Goal: Transaction & Acquisition: Book appointment/travel/reservation

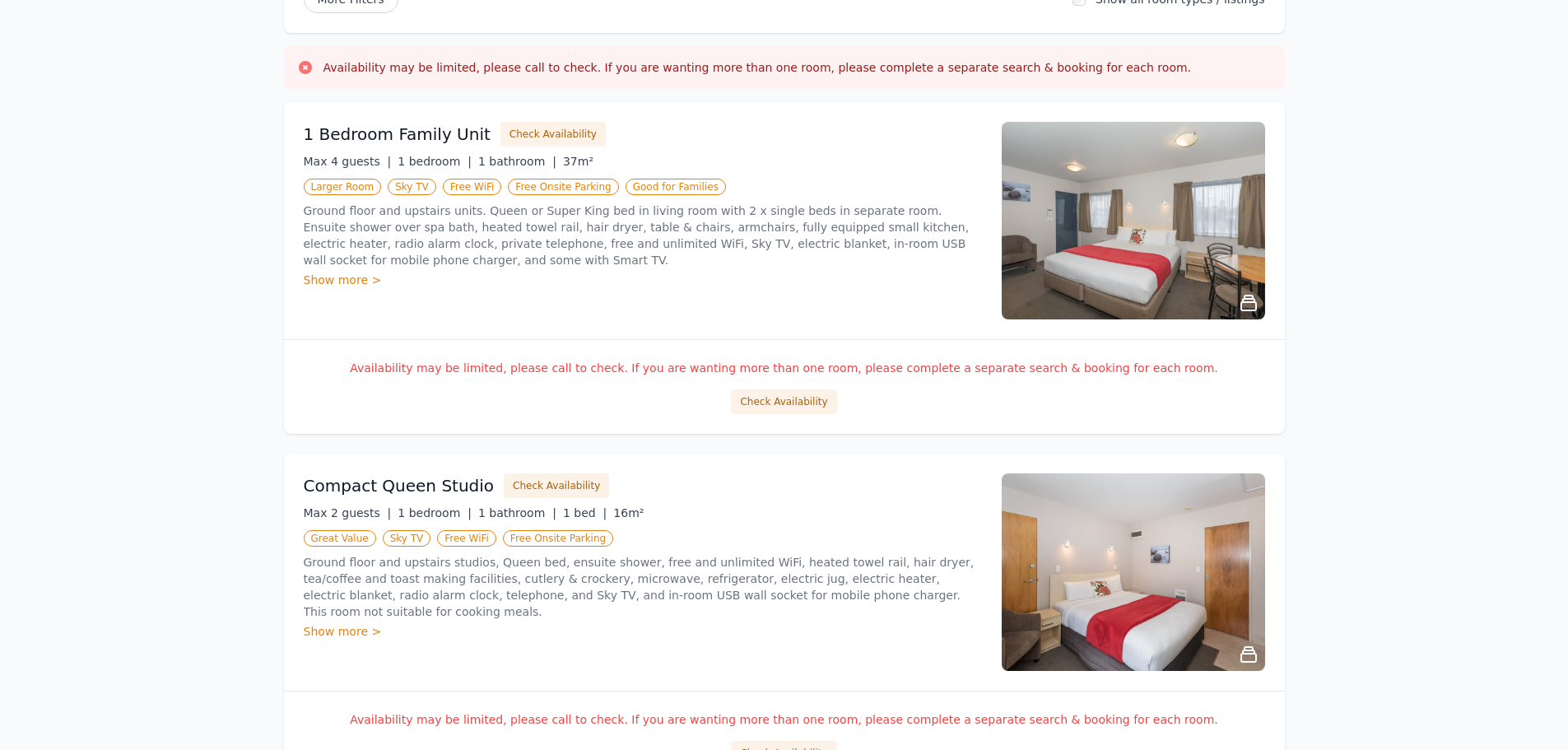
scroll to position [256, 0]
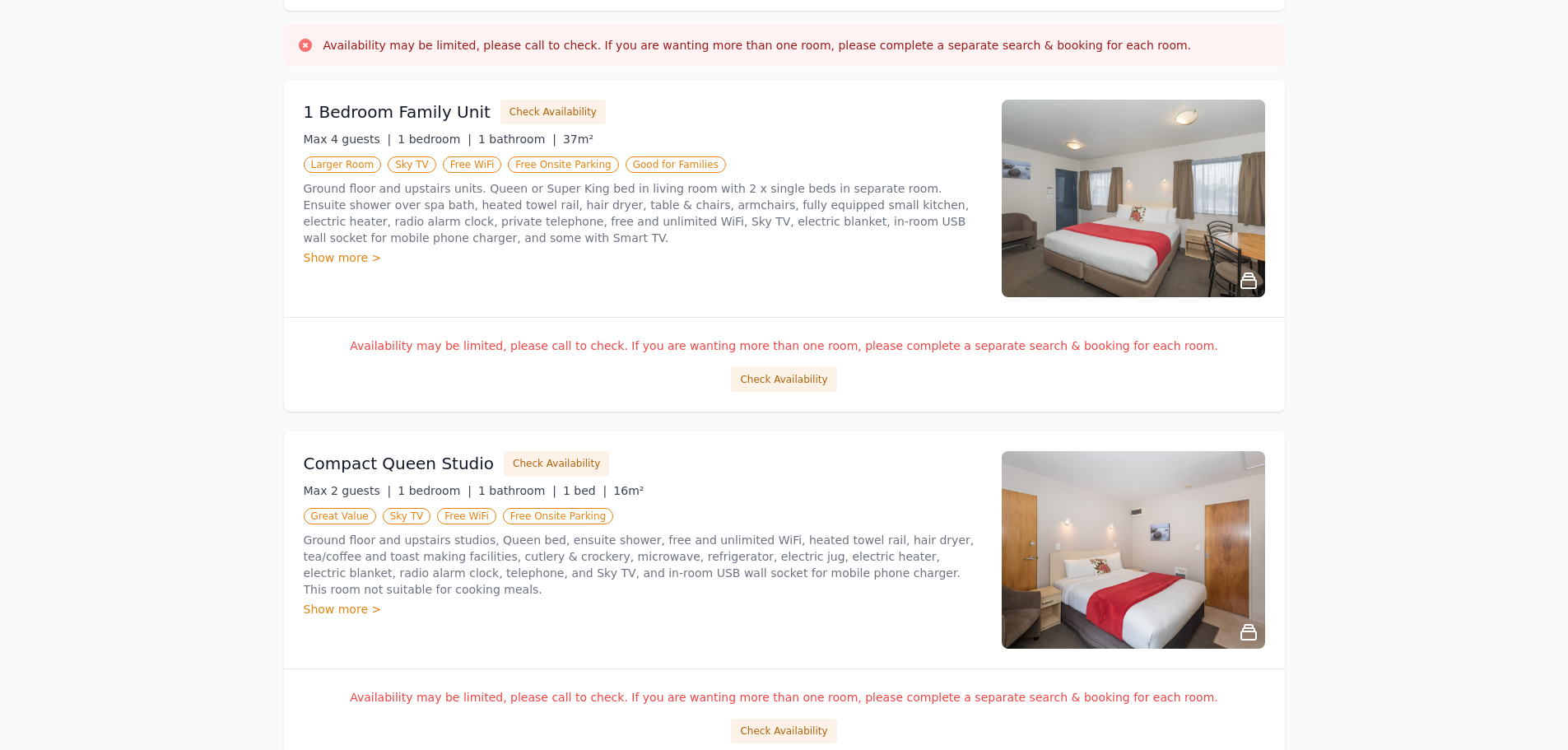
click at [343, 262] on div "Show more >" at bounding box center [643, 258] width 678 height 16
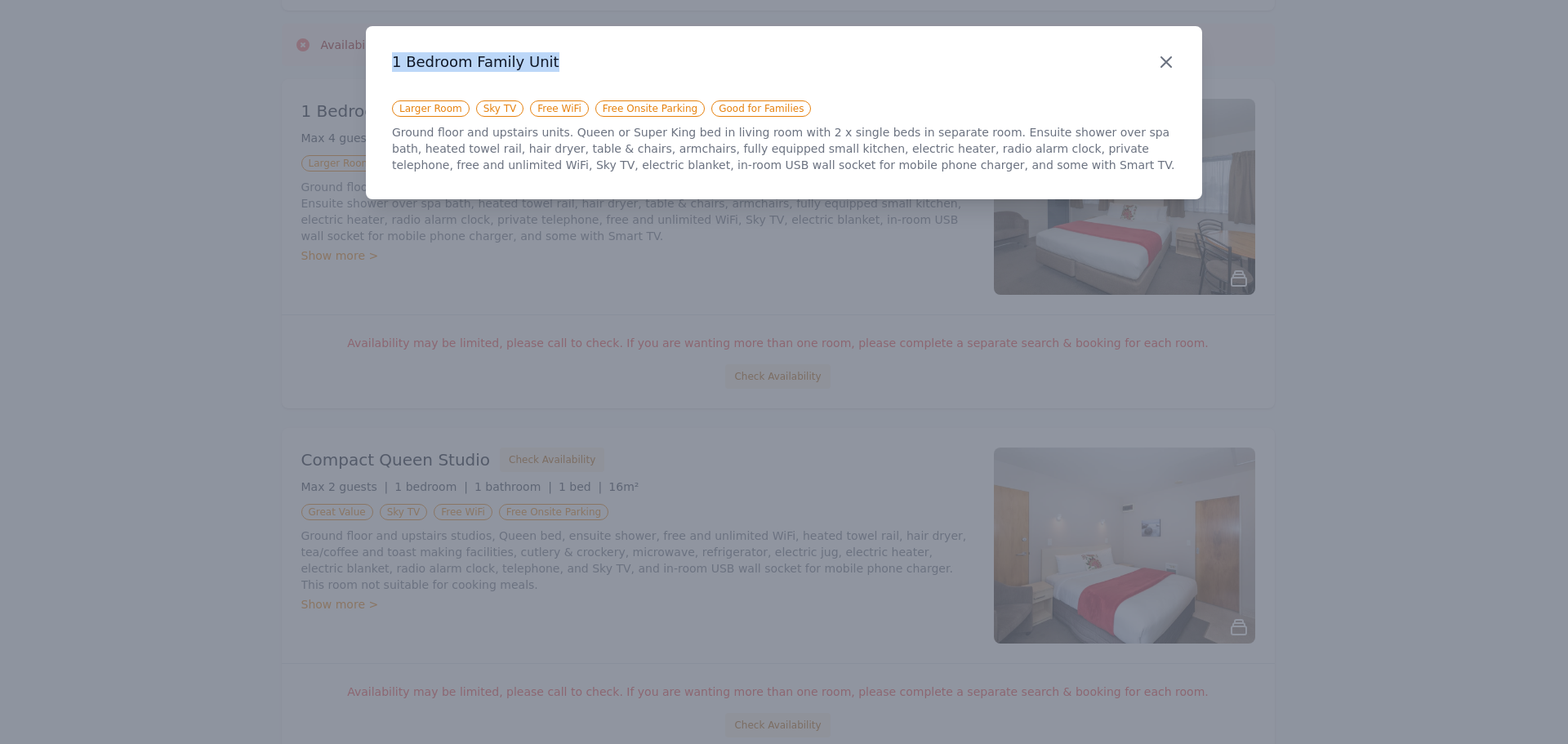
click at [1157, 61] on div "Close 1 Bedroom Family Unit Larger Room Sky TV Free WiFi Free Onsite Parking Go…" at bounding box center [784, 112] width 836 height 173
click at [1173, 64] on icon "button" at bounding box center [1166, 62] width 19 height 19
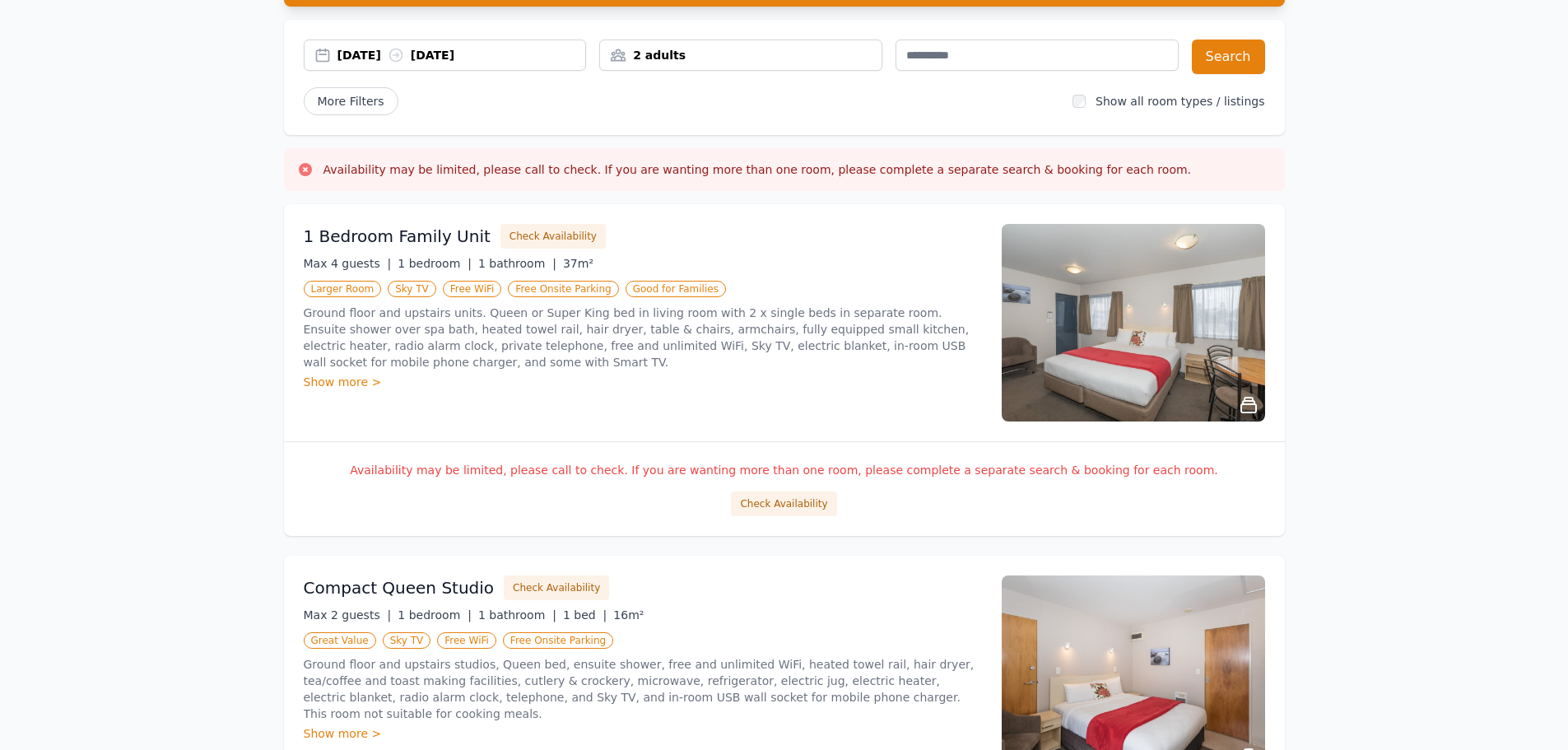
scroll to position [74, 0]
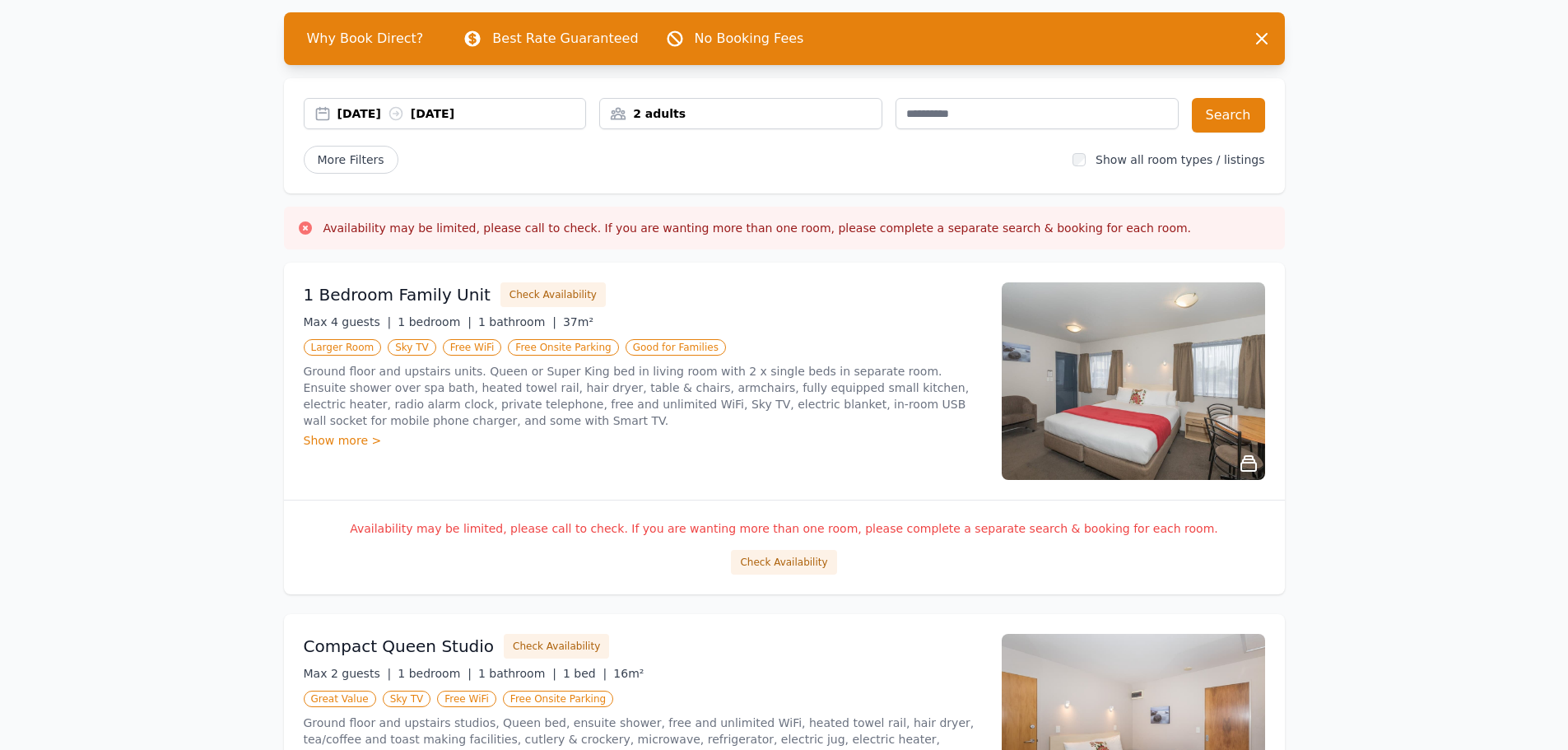
click at [1240, 456] on icon at bounding box center [1248, 463] width 19 height 19
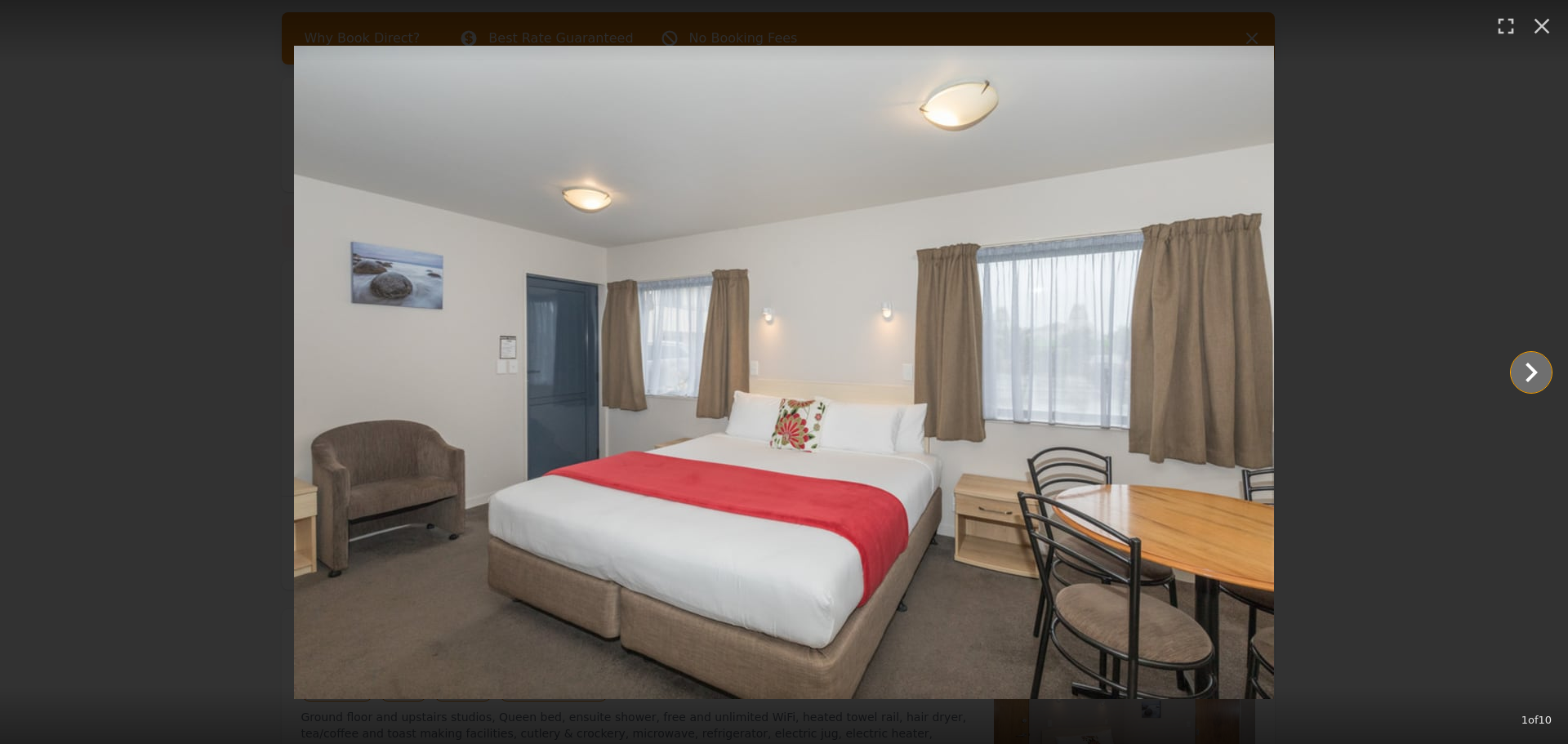
click at [1547, 367] on icon "Show slide 2 of 10" at bounding box center [1531, 372] width 39 height 39
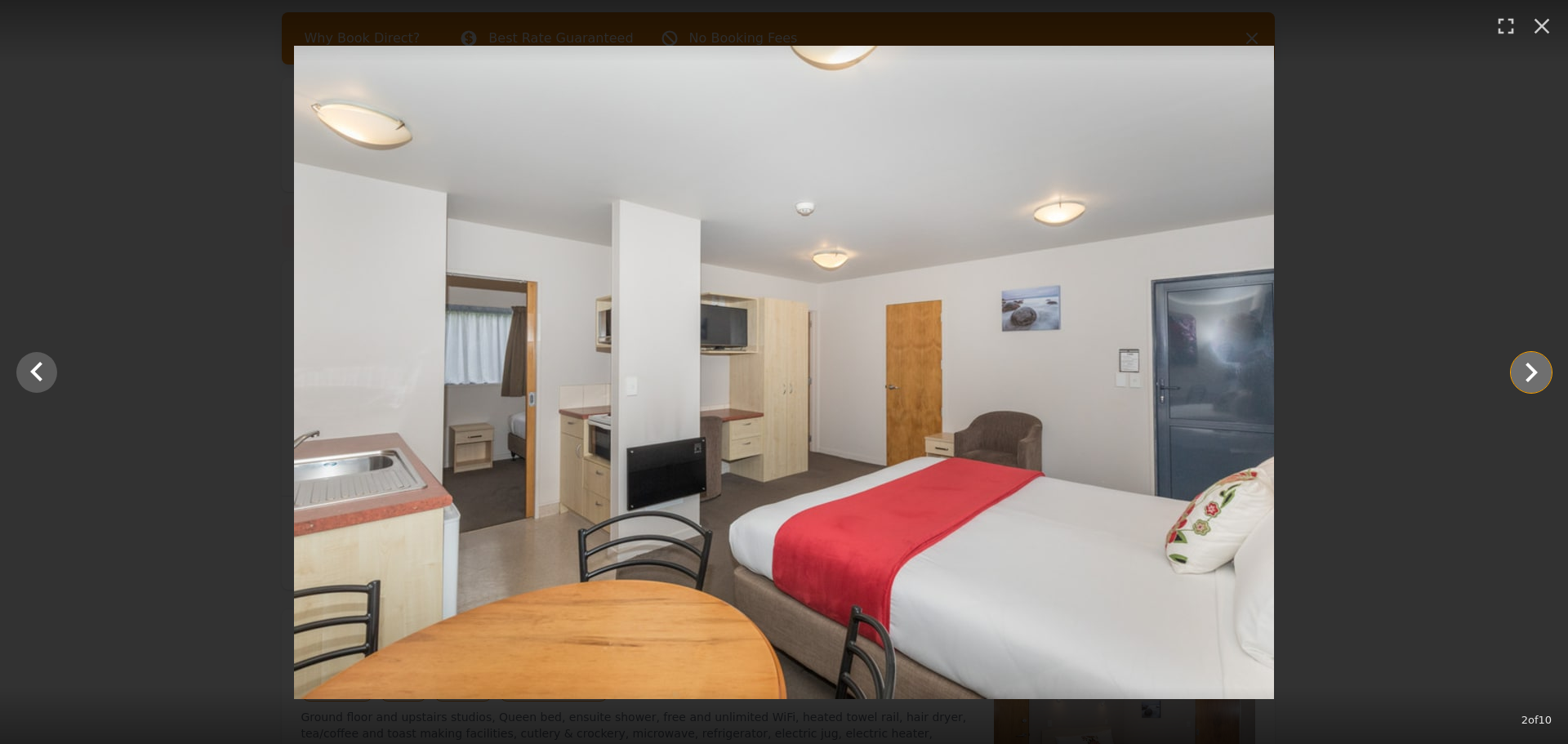
click at [1547, 367] on icon "Show slide 3 of 10" at bounding box center [1531, 372] width 39 height 39
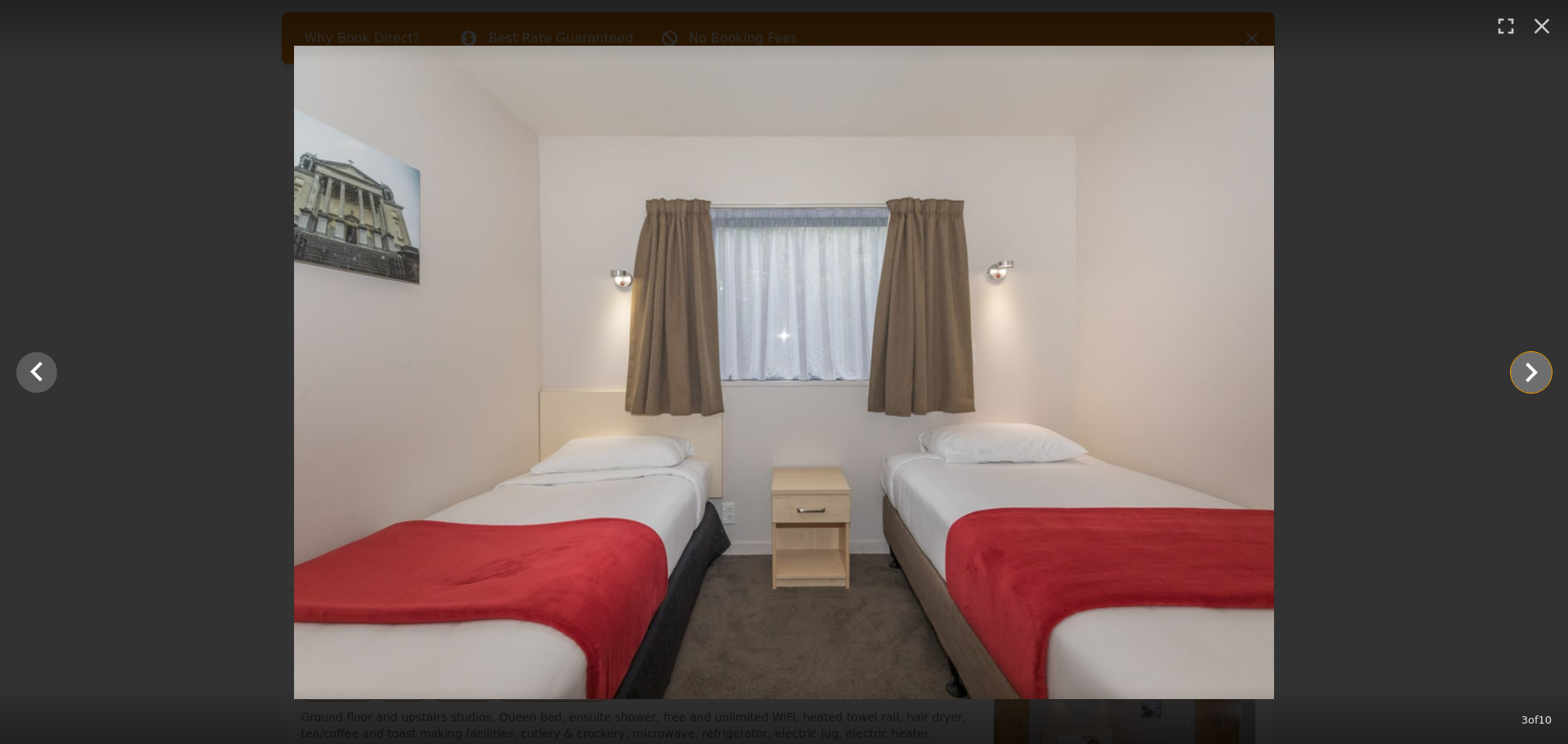
click at [1547, 367] on icon "Show slide 4 of 10" at bounding box center [1531, 372] width 39 height 39
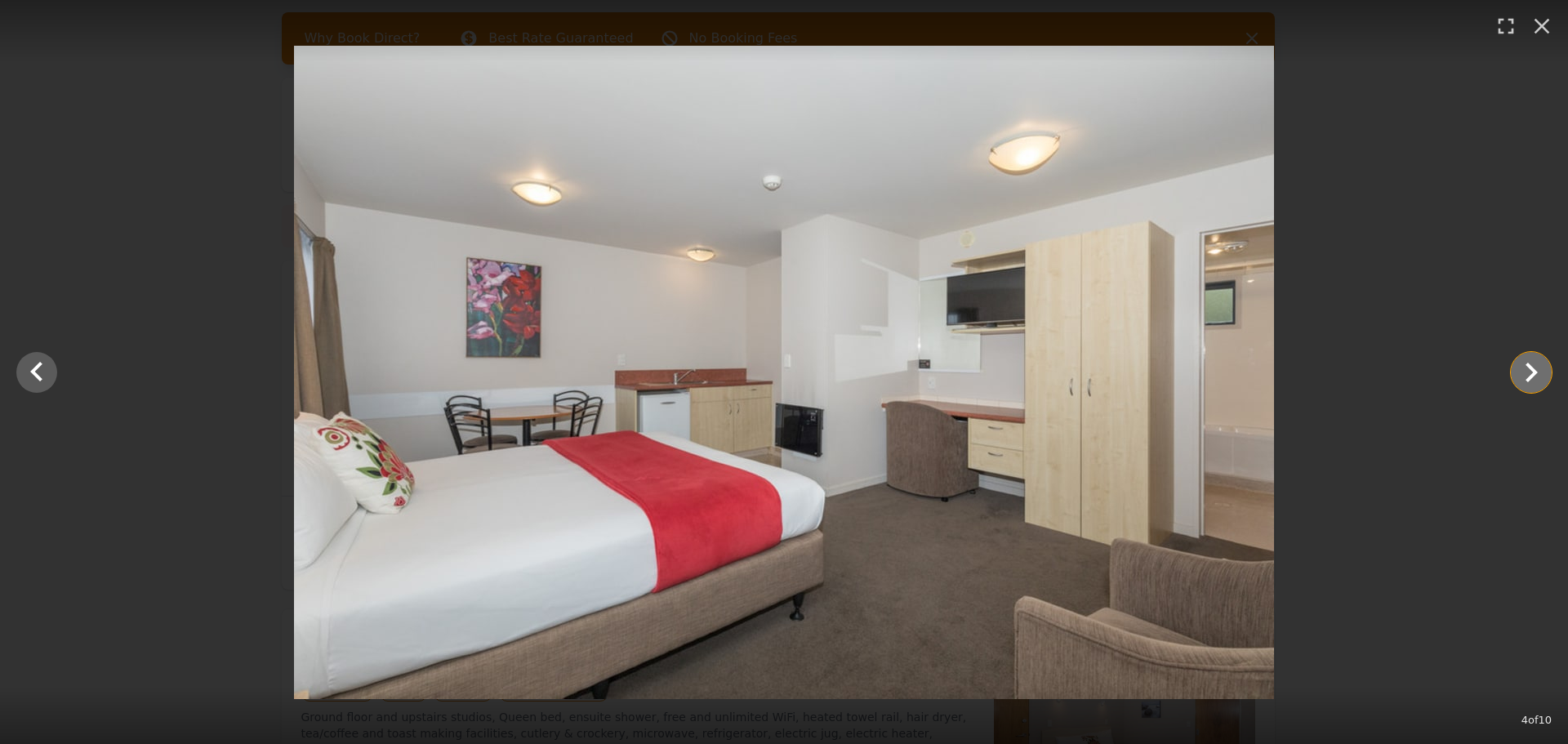
click at [1547, 367] on icon "Show slide 5 of 10" at bounding box center [1531, 372] width 39 height 39
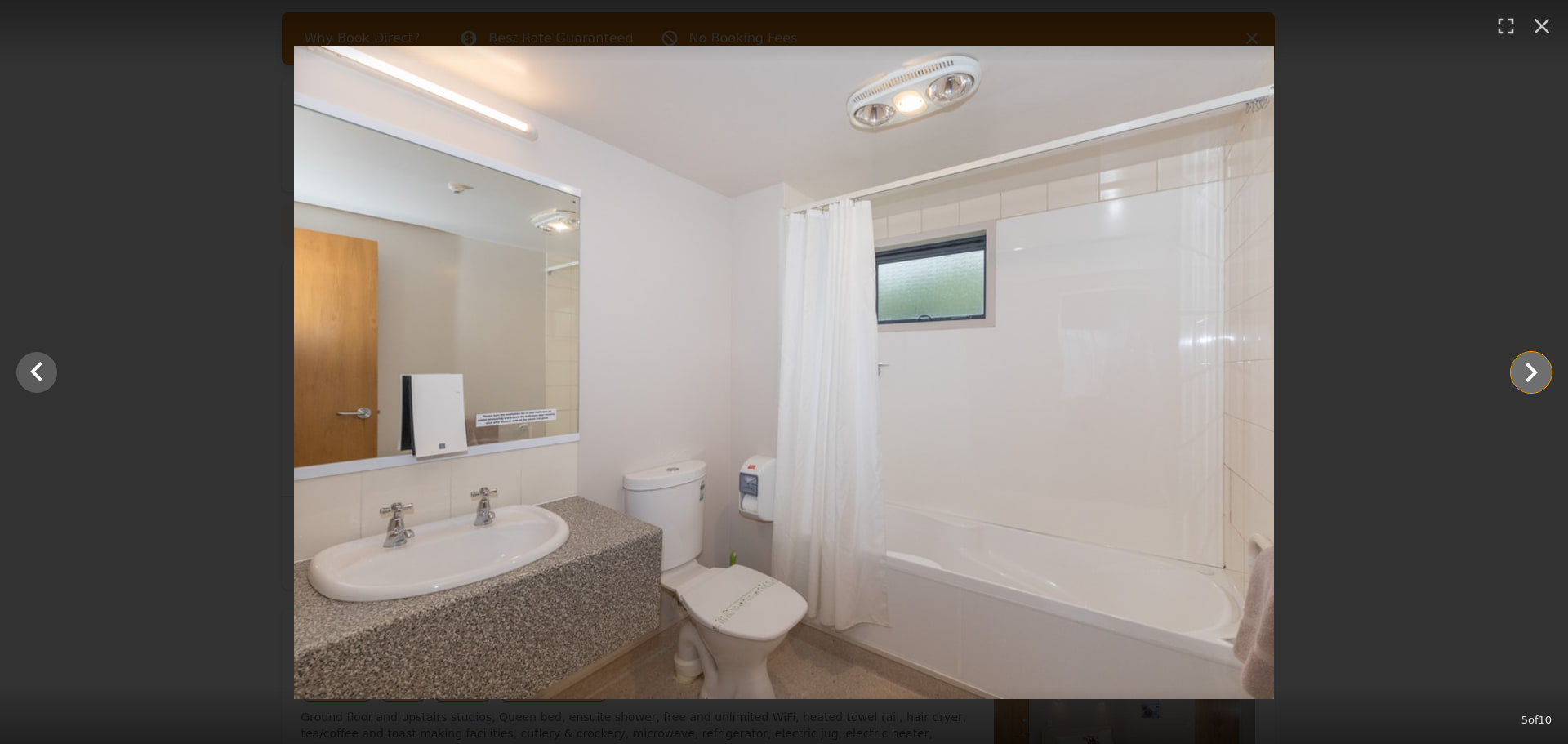
click at [1547, 367] on icon "Show slide 6 of 10" at bounding box center [1531, 372] width 39 height 39
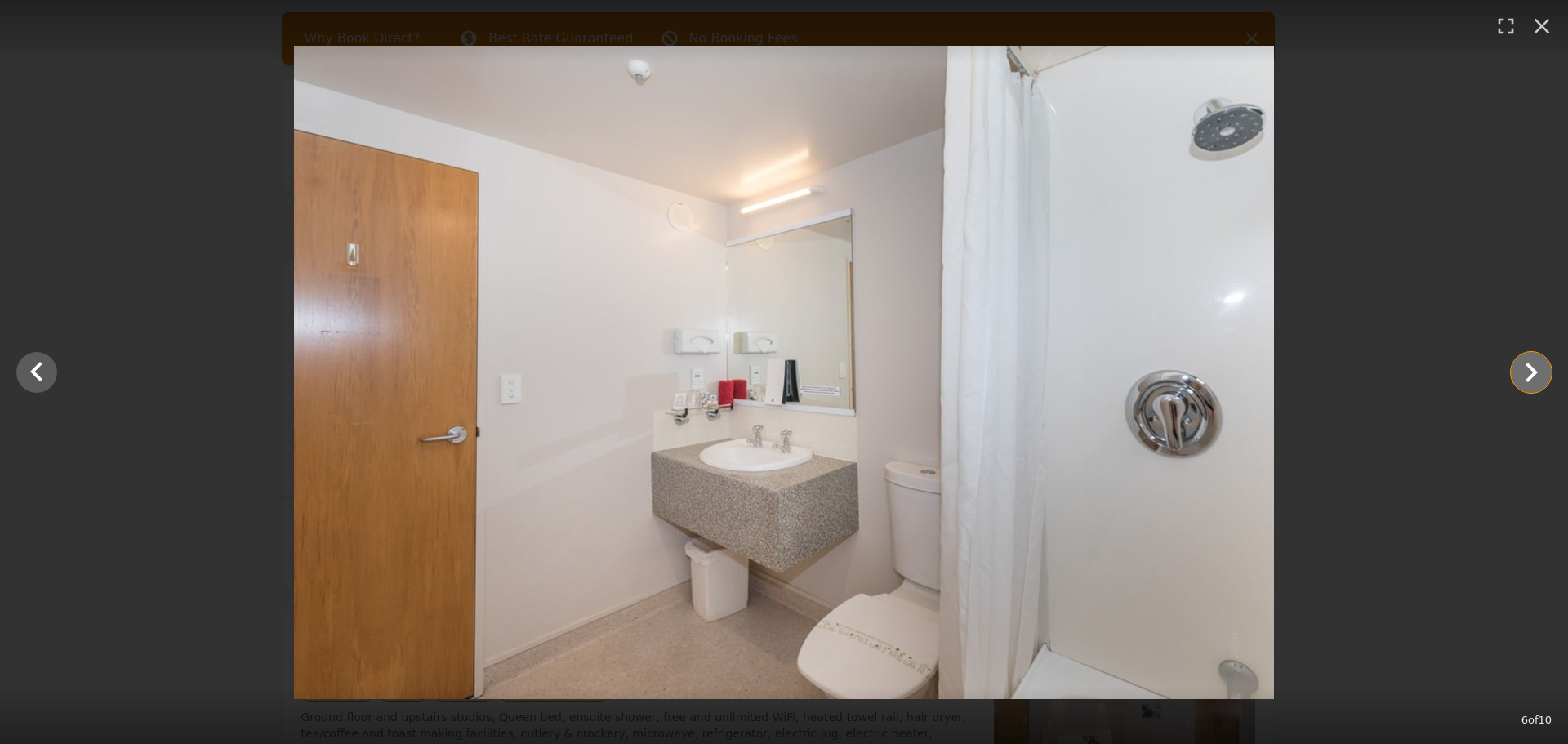
click at [1547, 367] on icon "Show slide 7 of 10" at bounding box center [1531, 372] width 39 height 39
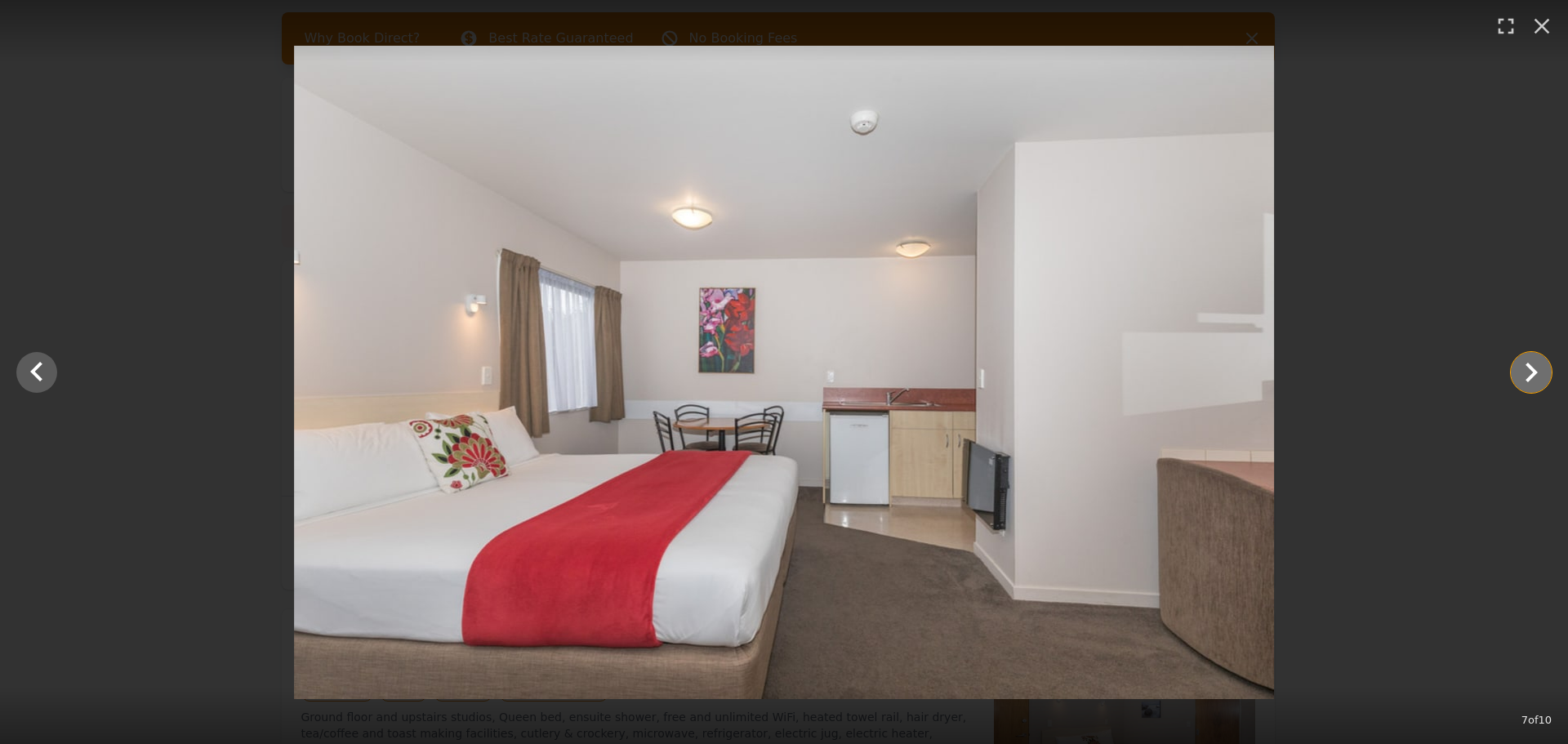
click at [1547, 367] on icon "Show slide 8 of 10" at bounding box center [1531, 372] width 39 height 39
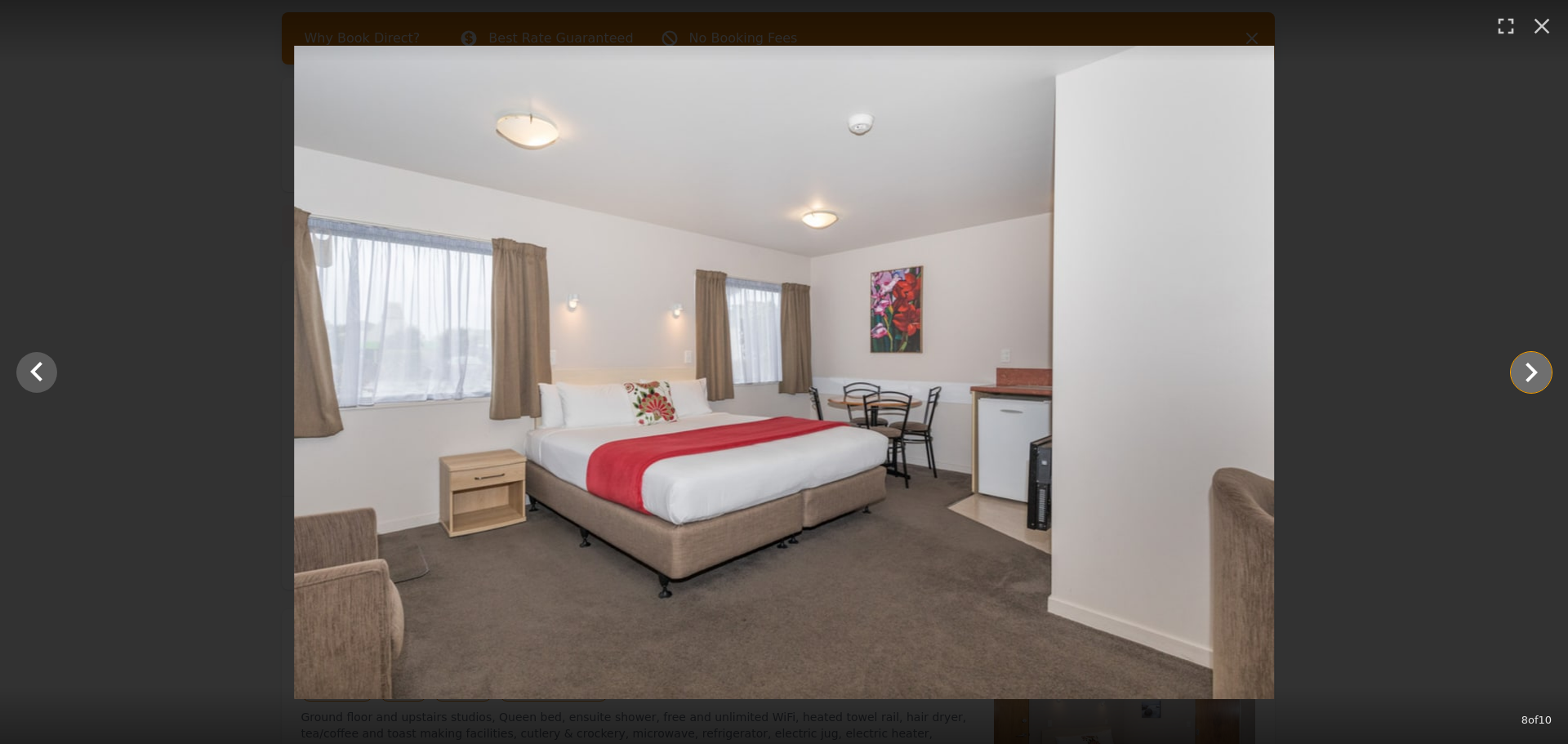
click at [1547, 367] on icon "Show slide 9 of 10" at bounding box center [1531, 372] width 39 height 39
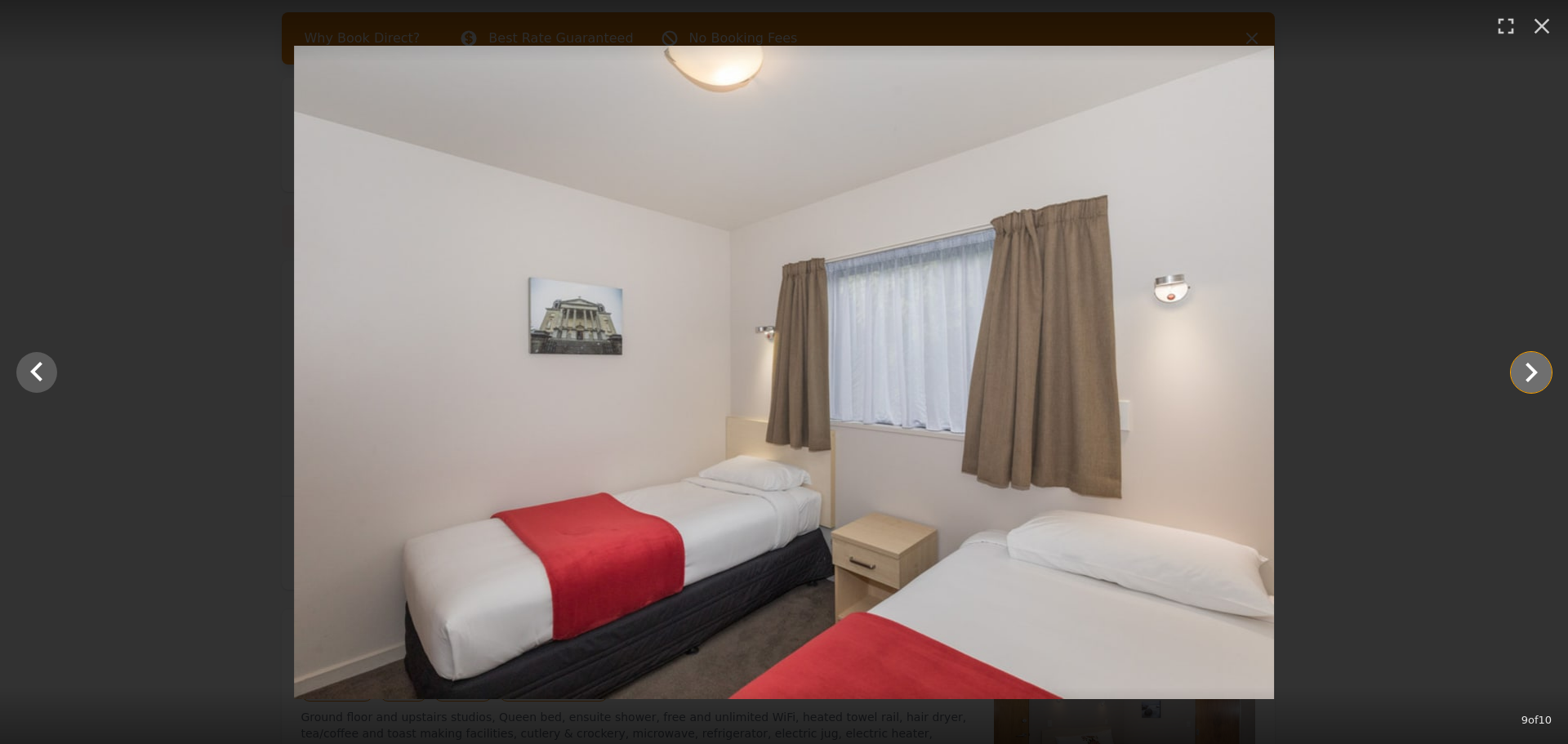
click at [1547, 367] on icon "Show slide 10 of 10" at bounding box center [1531, 372] width 39 height 39
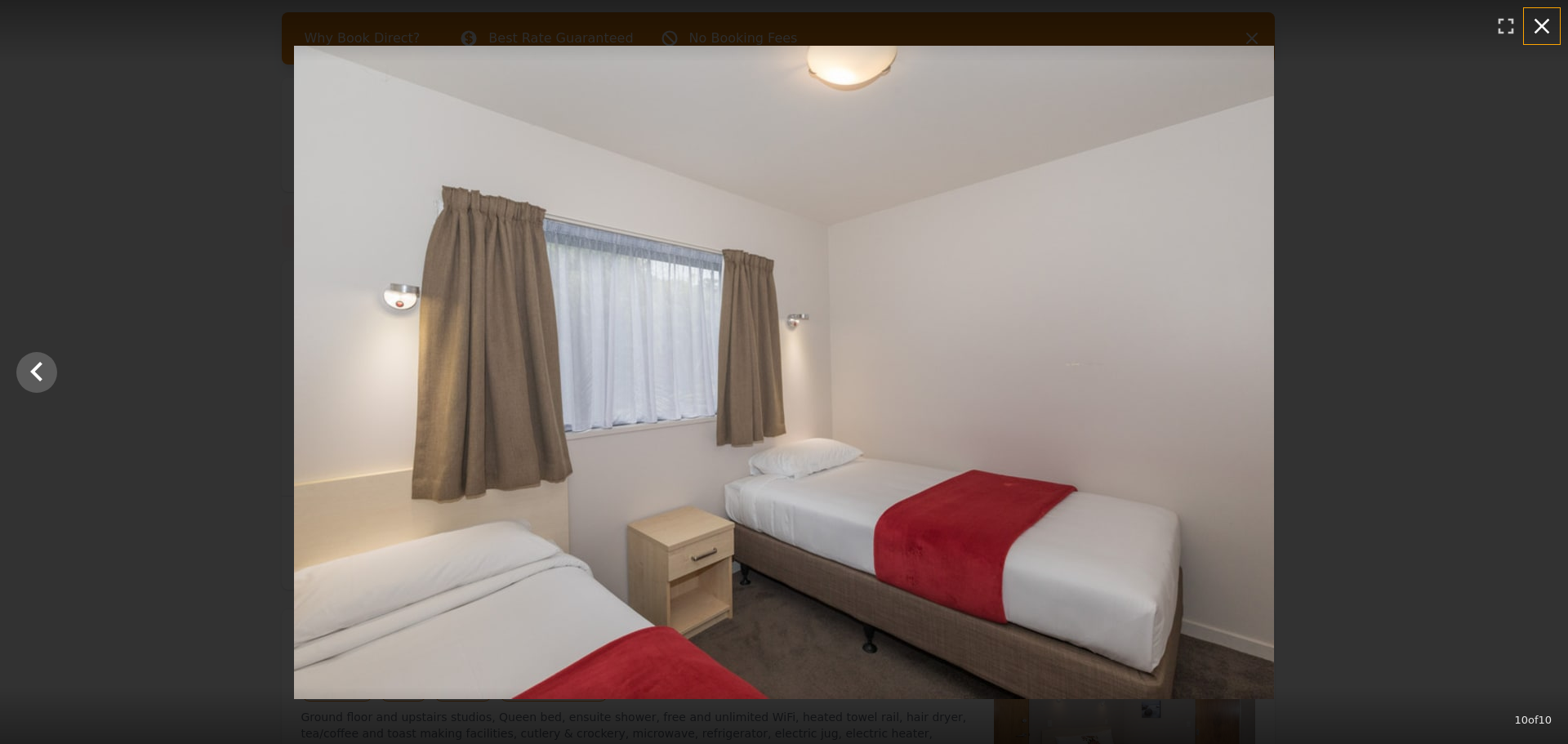
click at [1545, 35] on icon "button" at bounding box center [1541, 26] width 26 height 26
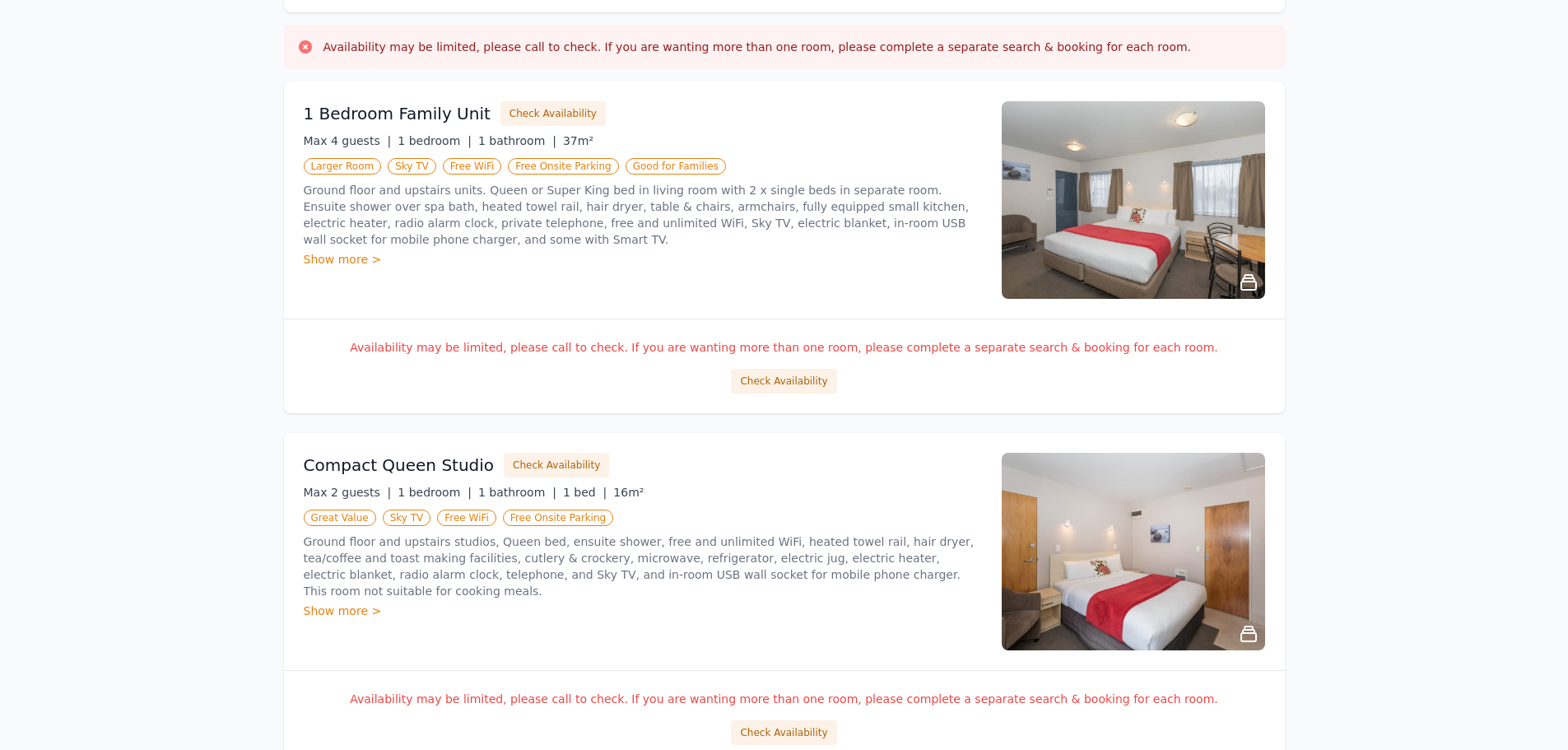
scroll to position [0, 0]
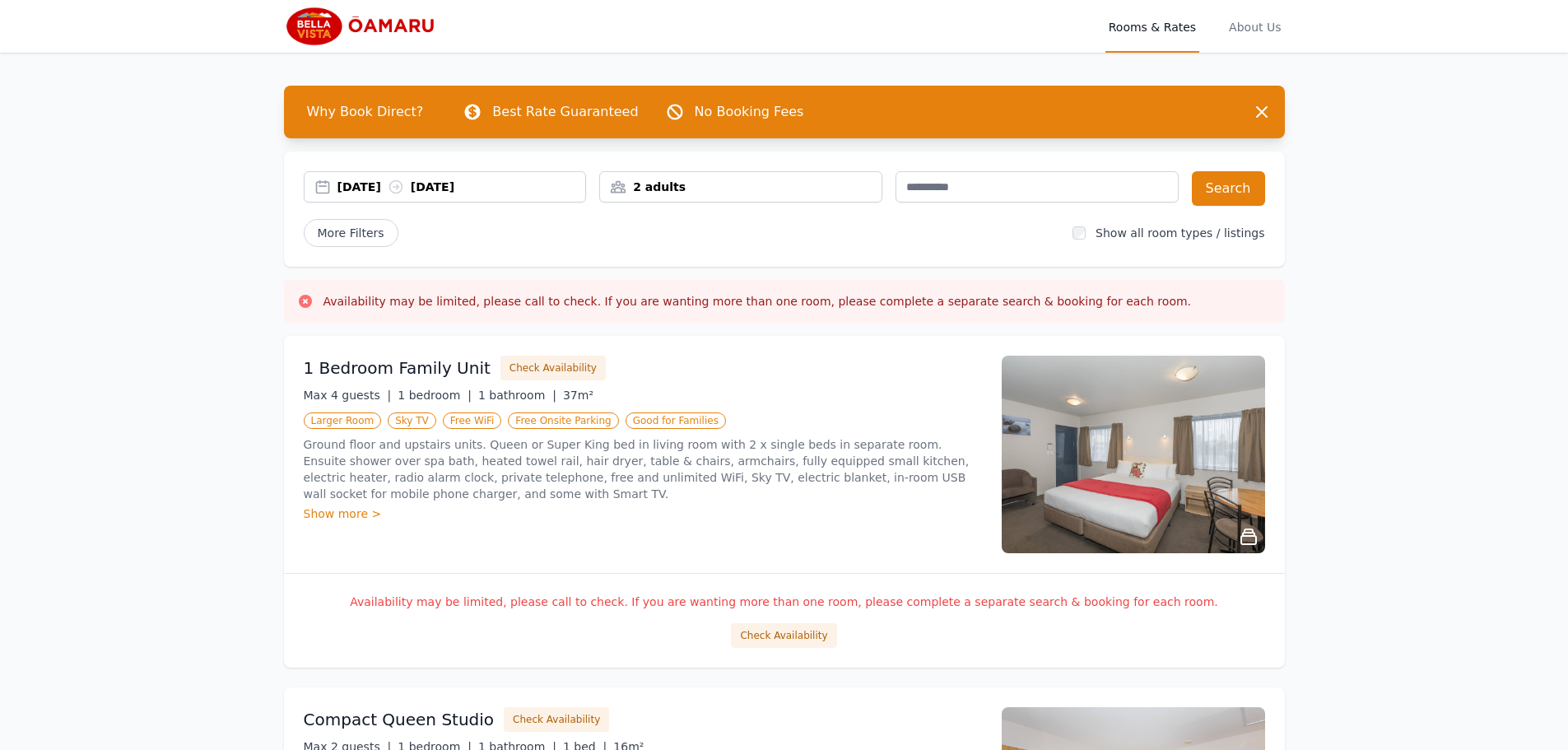
click at [1135, 38] on span "Rooms & Rates" at bounding box center [1153, 26] width 94 height 52
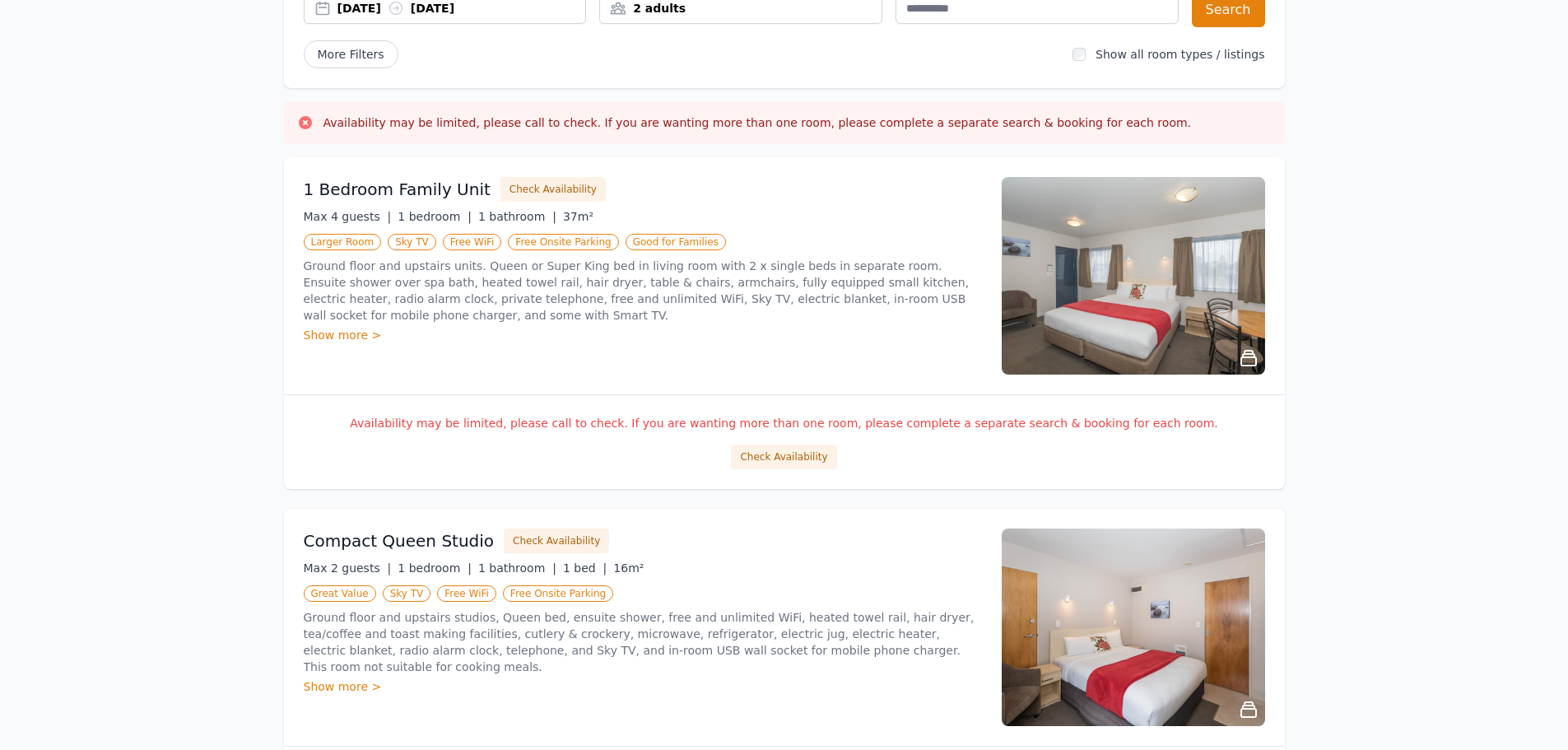
scroll to position [201, 0]
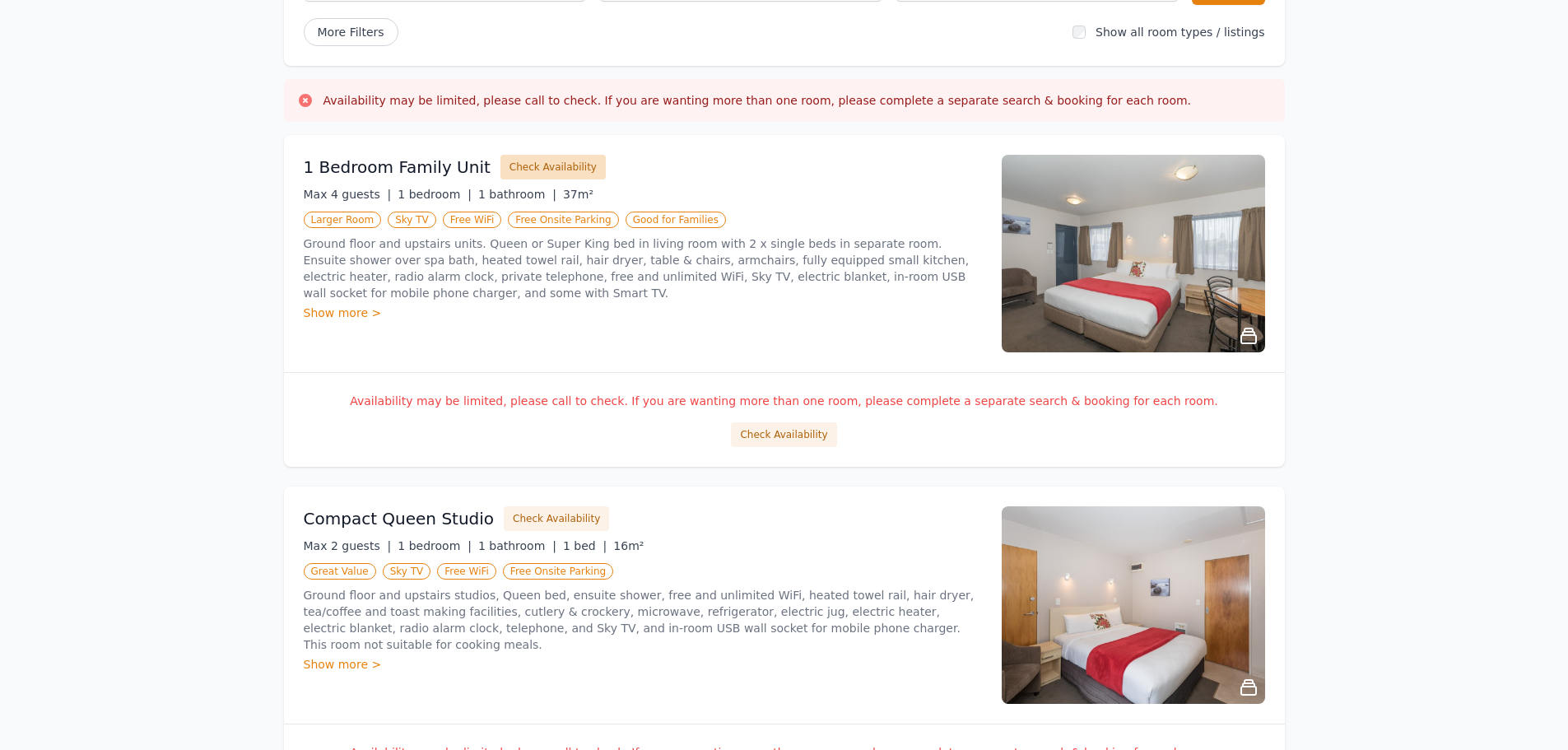
click at [518, 171] on button "Check Availability" at bounding box center [553, 167] width 106 height 24
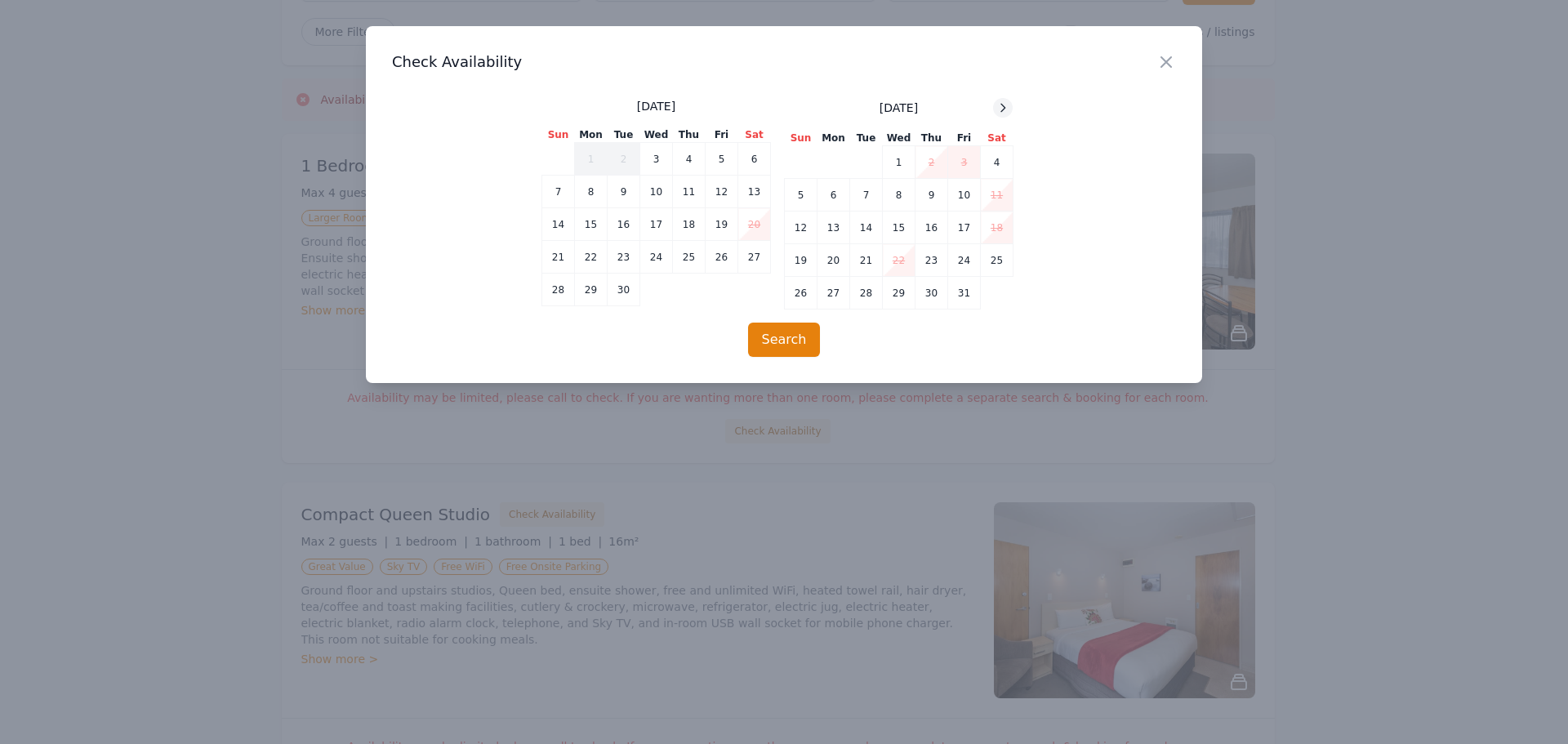
click at [1000, 106] on icon at bounding box center [1003, 108] width 13 height 13
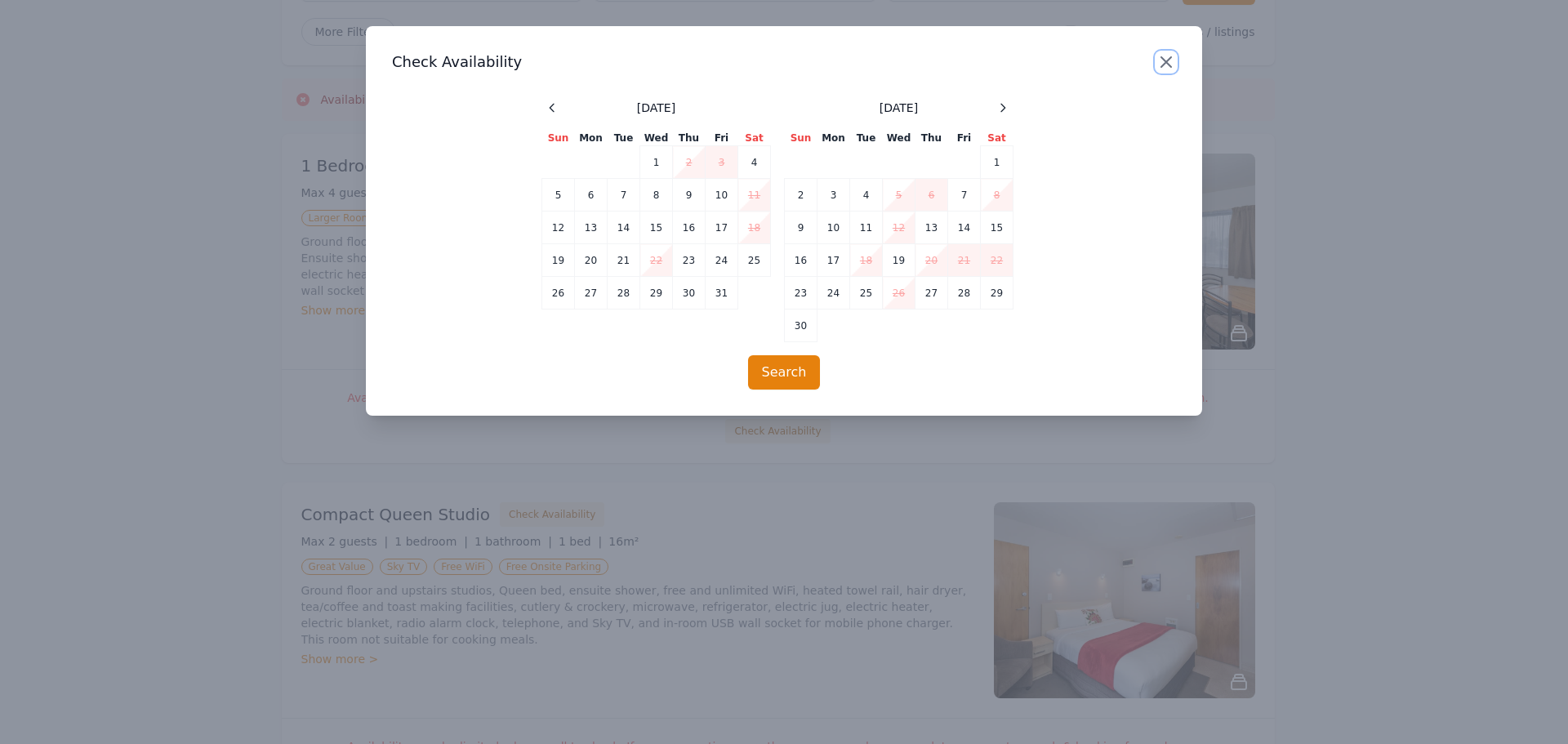
click at [1173, 57] on icon "button" at bounding box center [1166, 62] width 19 height 19
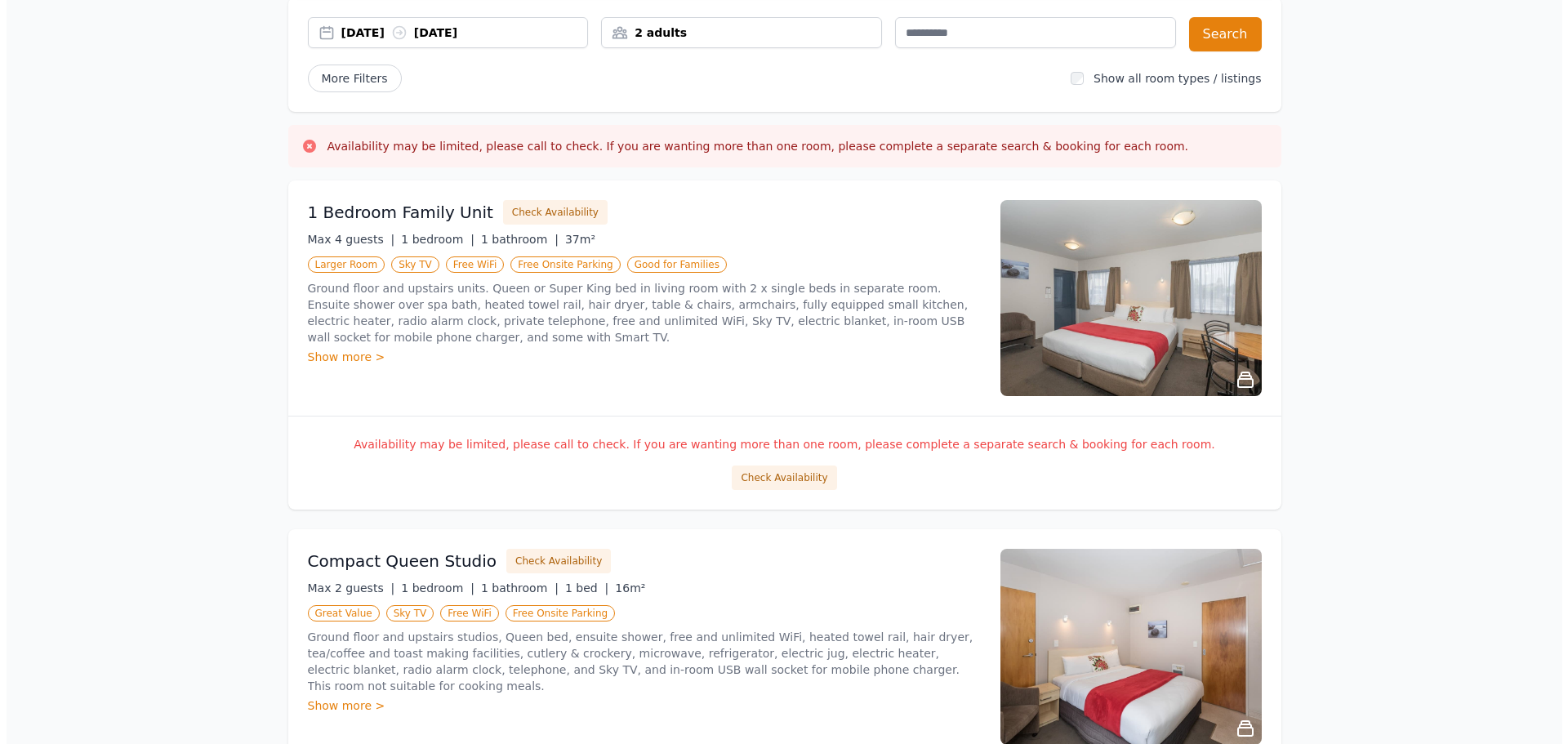
scroll to position [177, 0]
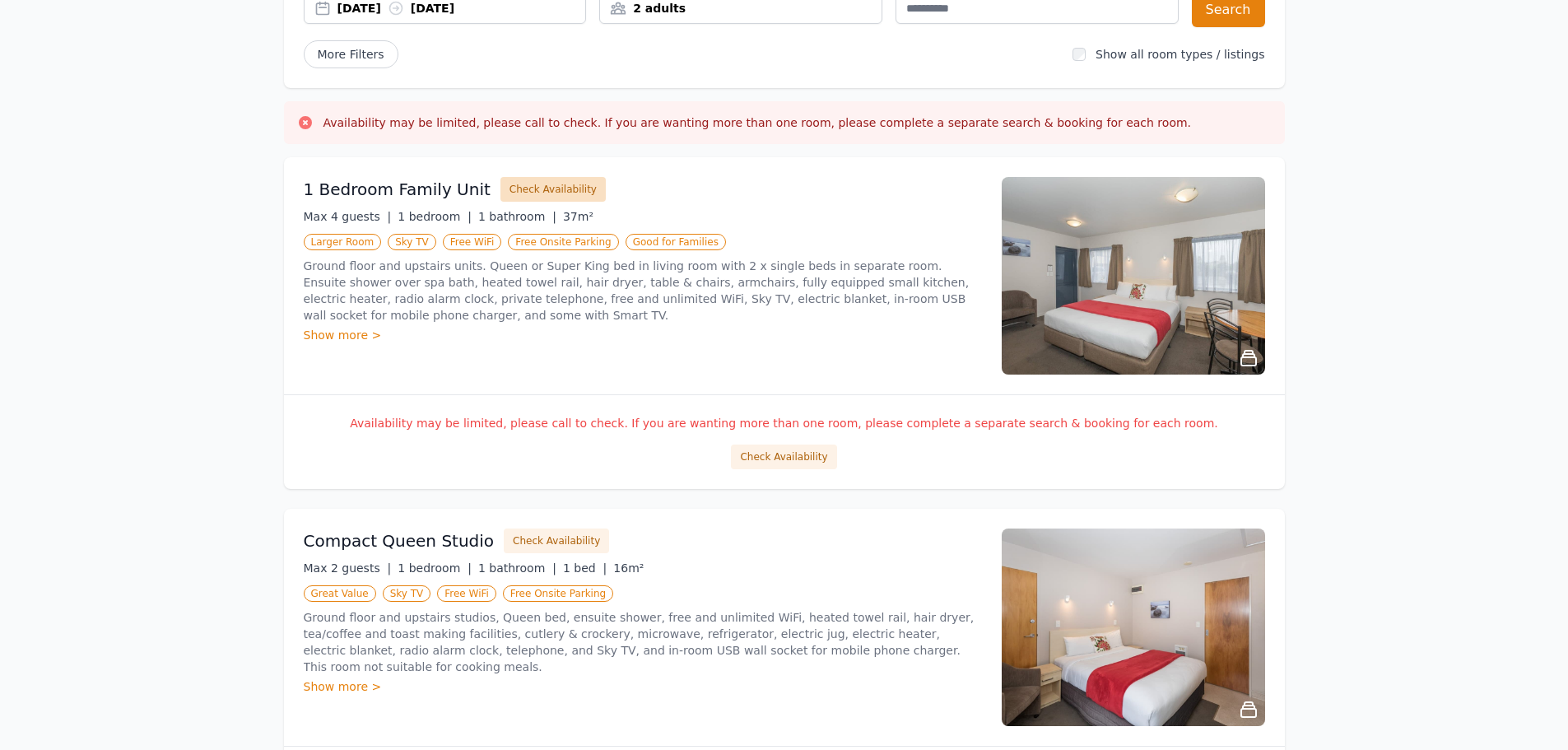
click at [554, 191] on button "Check Availability" at bounding box center [553, 189] width 106 height 24
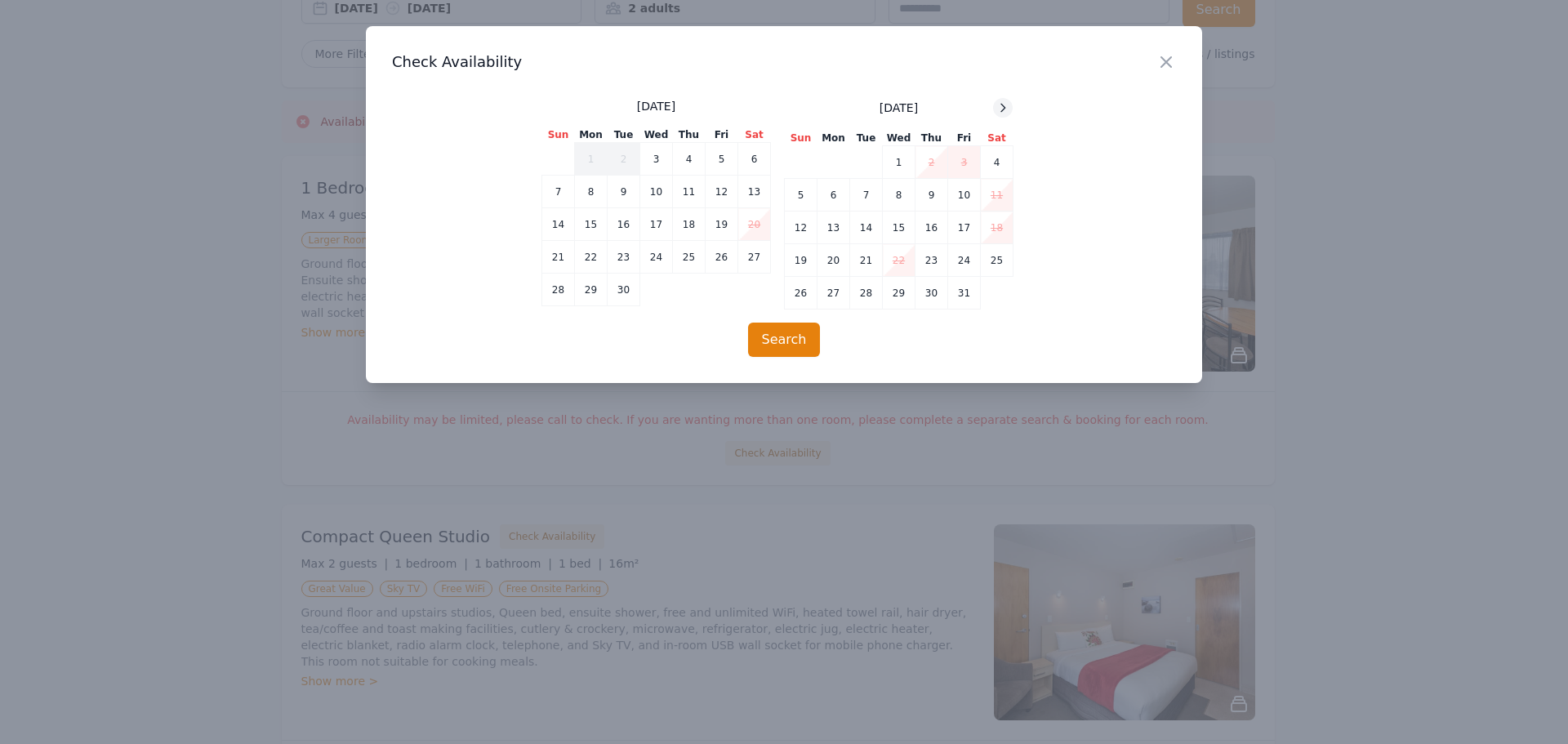
click at [1007, 102] on icon at bounding box center [1003, 108] width 13 height 13
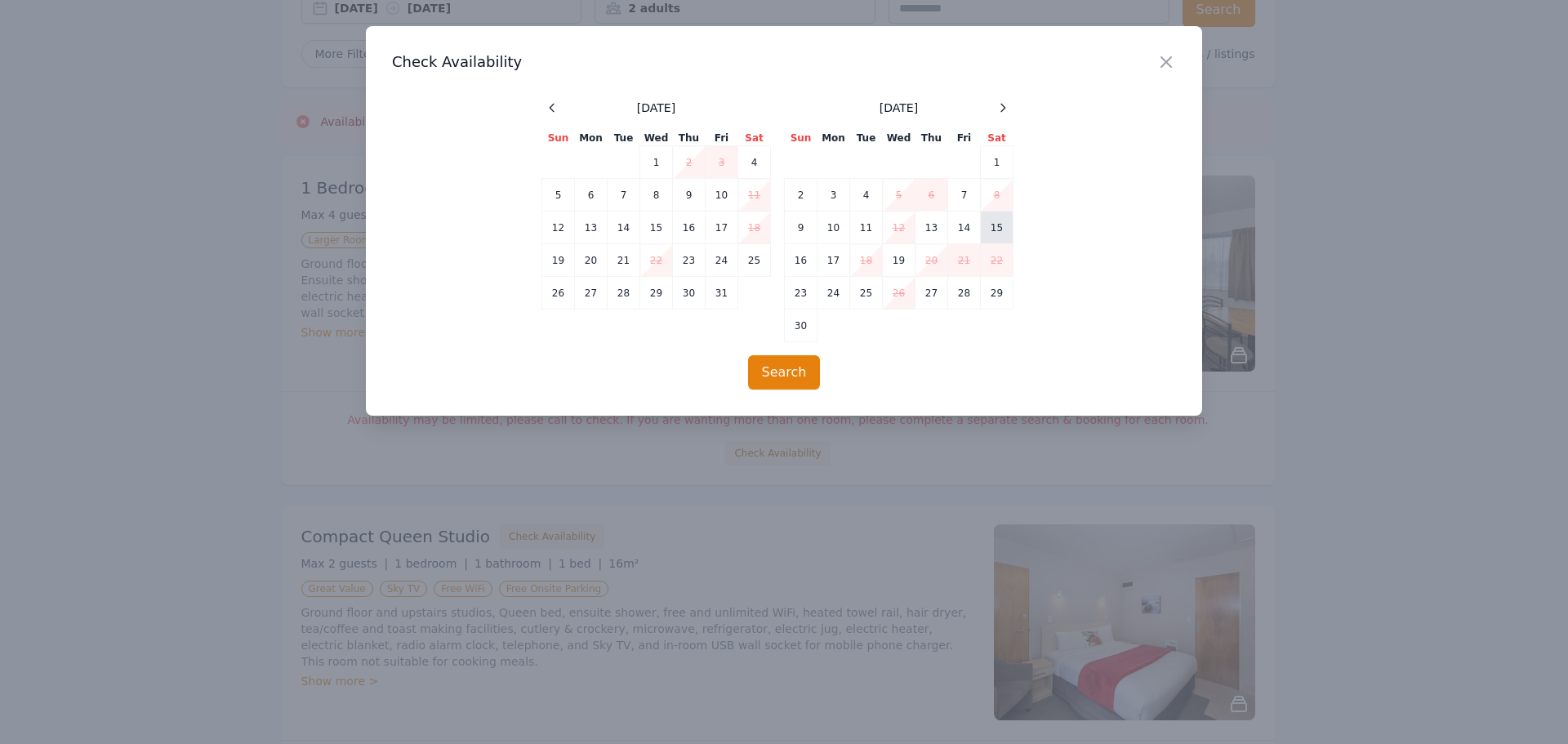
click at [1004, 229] on td "15" at bounding box center [997, 228] width 33 height 33
click at [771, 368] on button "Search" at bounding box center [785, 373] width 73 height 35
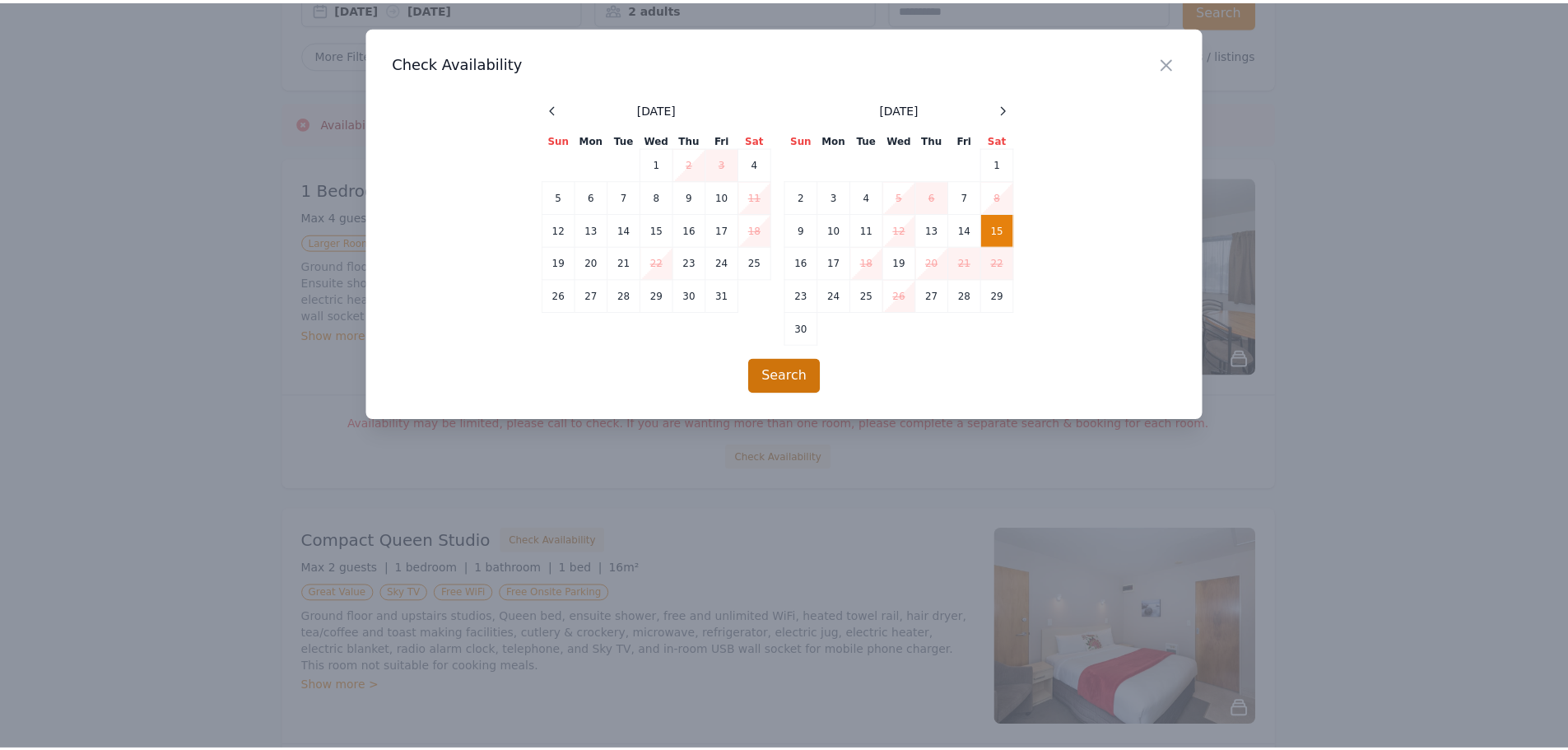
scroll to position [79, 0]
